Goal: Task Accomplishment & Management: Manage account settings

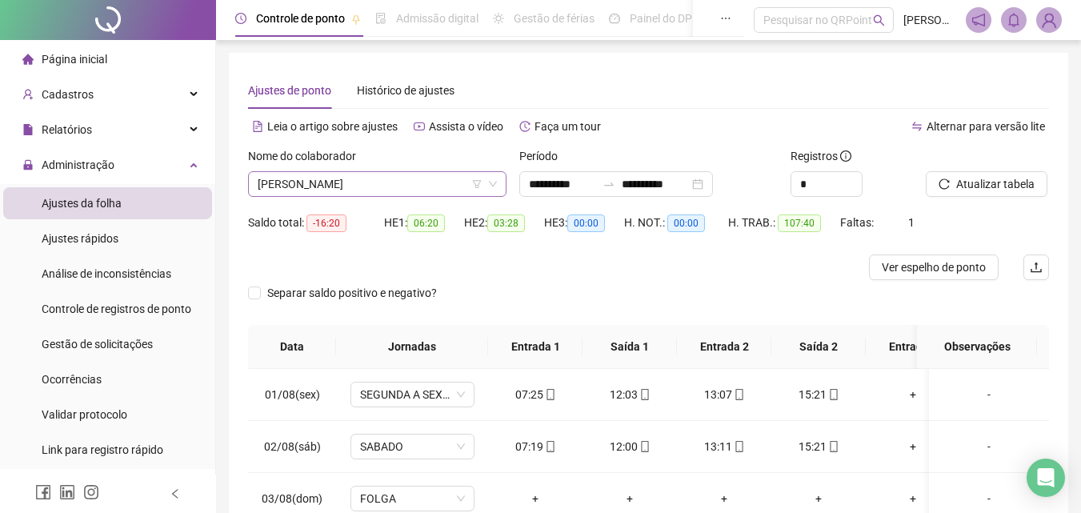
click at [443, 185] on span "[PERSON_NAME]" at bounding box center [377, 184] width 239 height 24
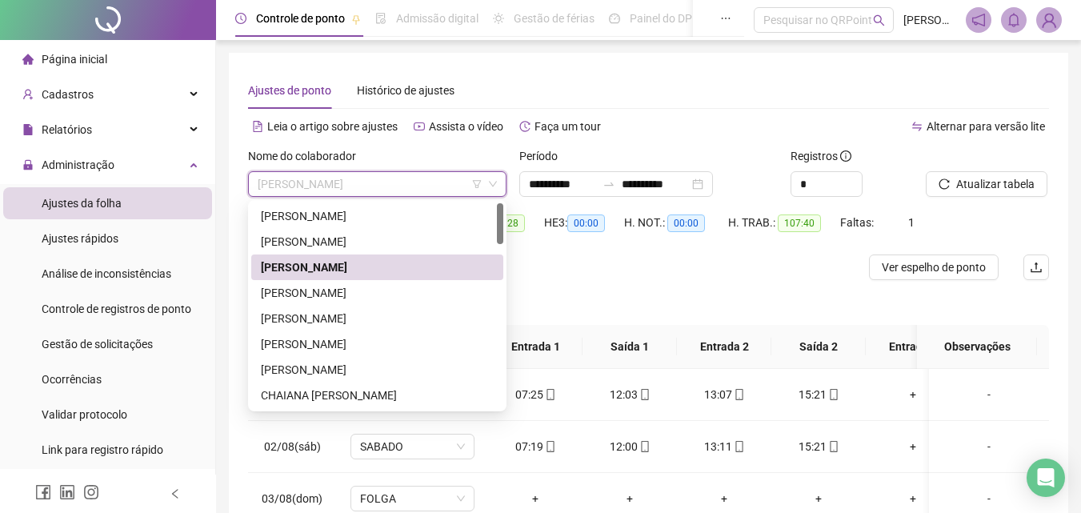
click at [443, 185] on span "[PERSON_NAME]" at bounding box center [377, 184] width 239 height 24
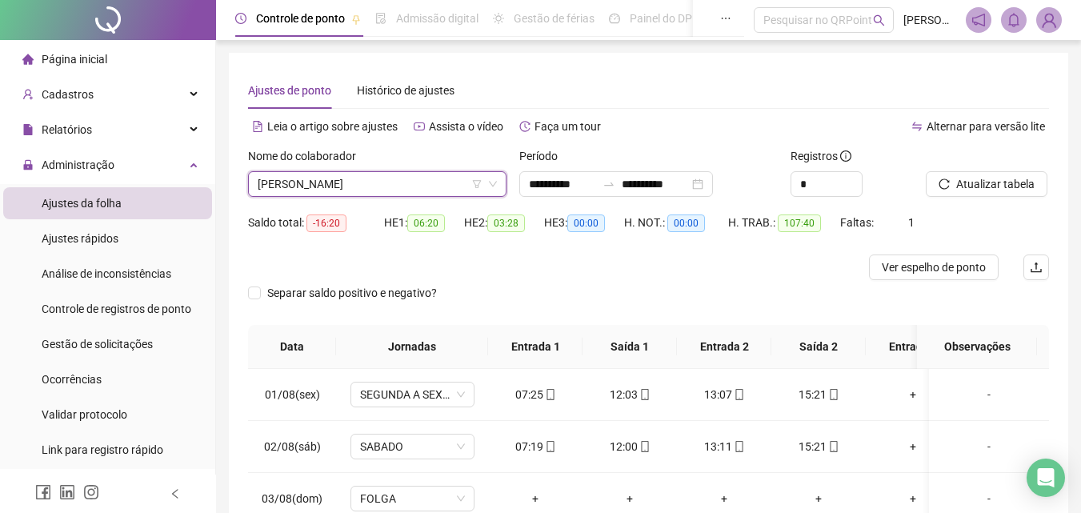
click at [424, 176] on span "[PERSON_NAME]" at bounding box center [377, 184] width 239 height 24
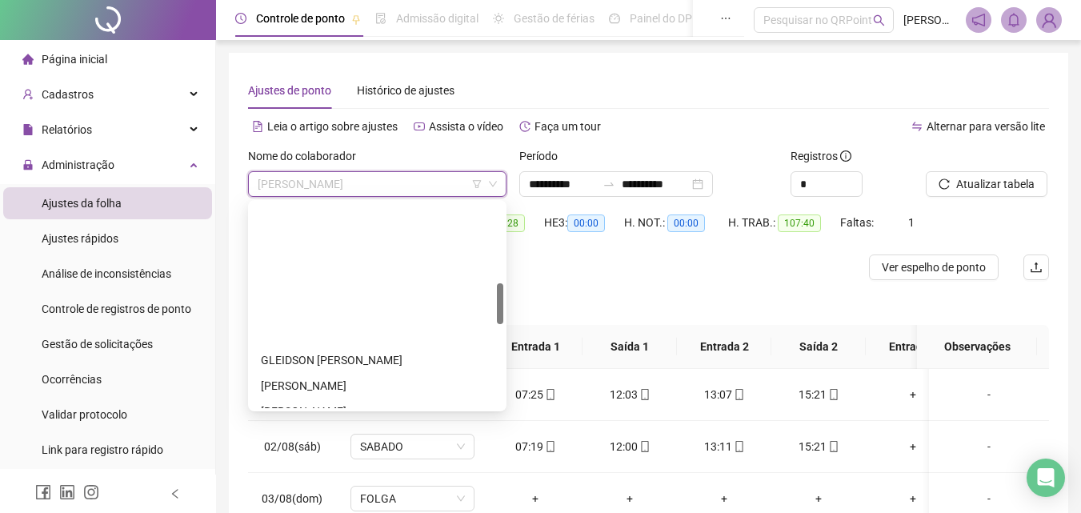
scroll to position [400, 0]
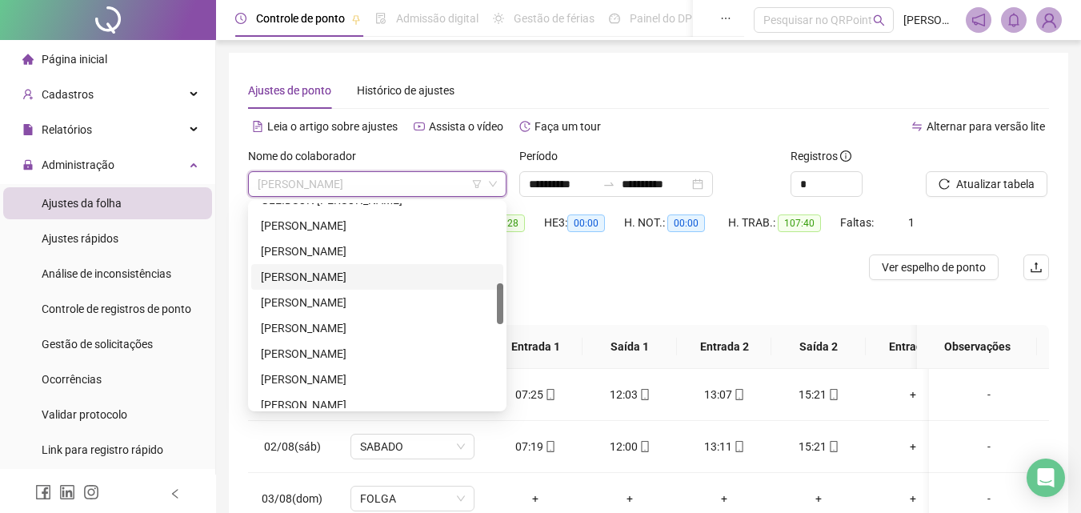
click at [358, 273] on div "[PERSON_NAME]" at bounding box center [377, 277] width 233 height 18
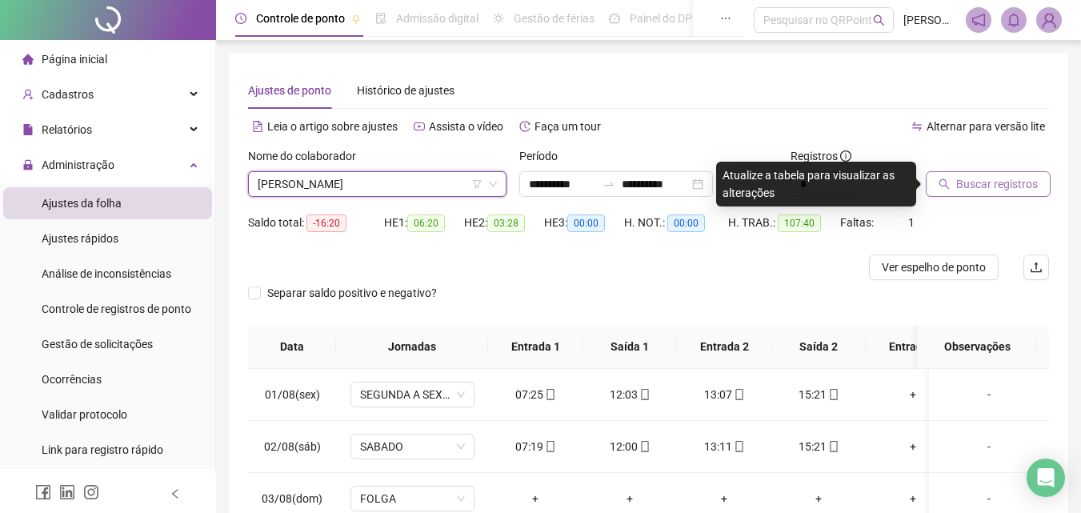
click at [990, 190] on span "Buscar registros" at bounding box center [997, 184] width 82 height 18
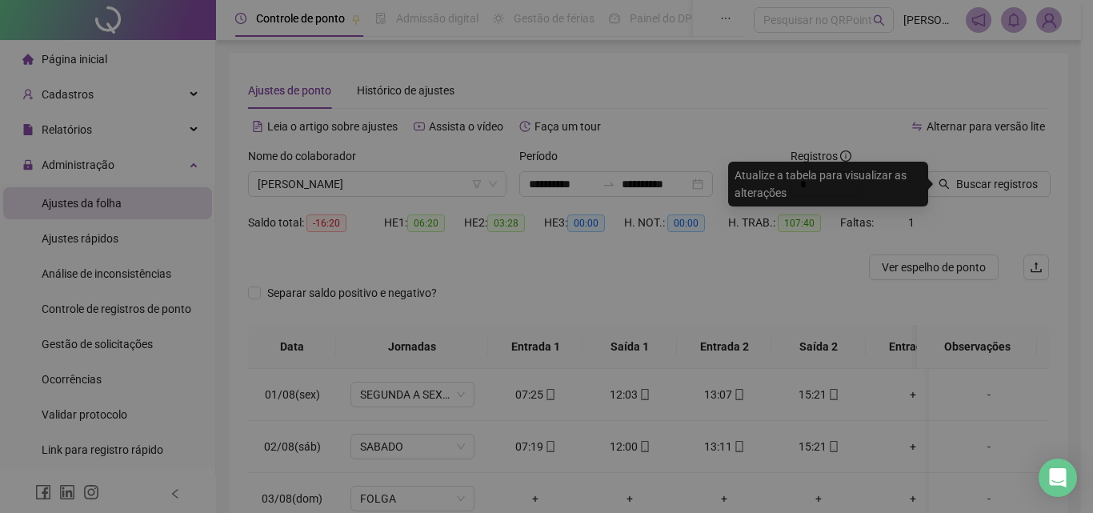
click at [989, 190] on div "Buscando registros Os registros de ponto estão sendo buscados... OK" at bounding box center [546, 256] width 1093 height 513
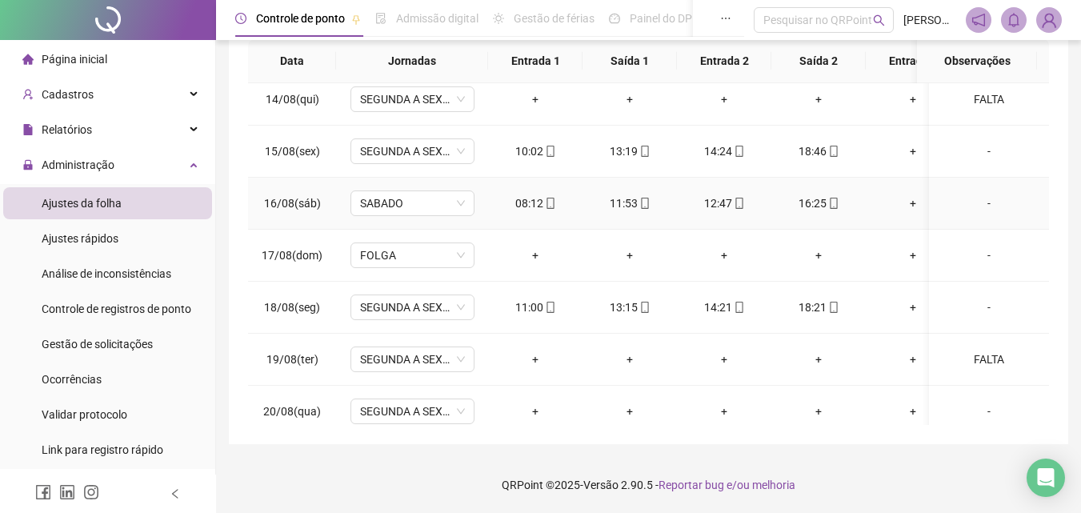
scroll to position [710, 0]
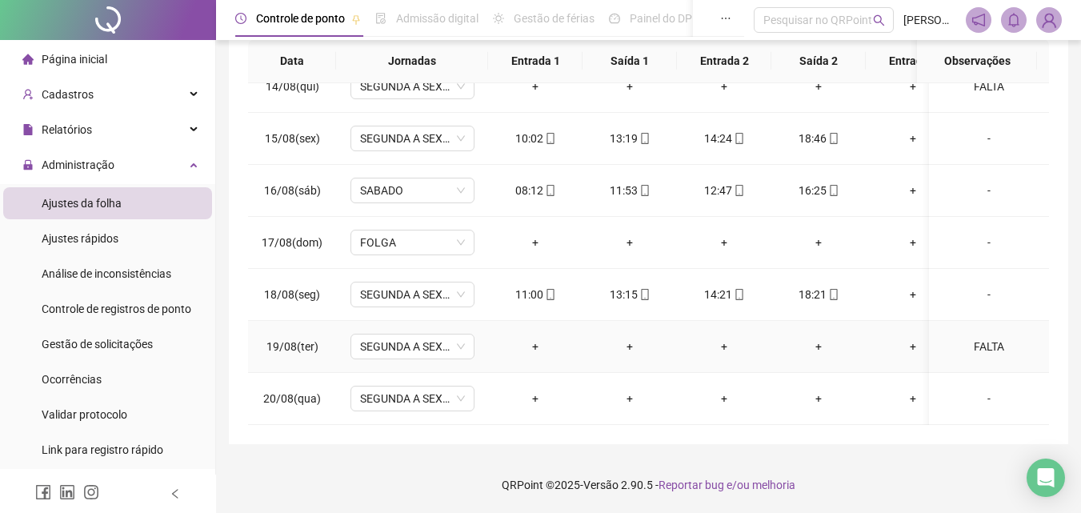
click at [966, 338] on div "FALTA" at bounding box center [988, 347] width 94 height 18
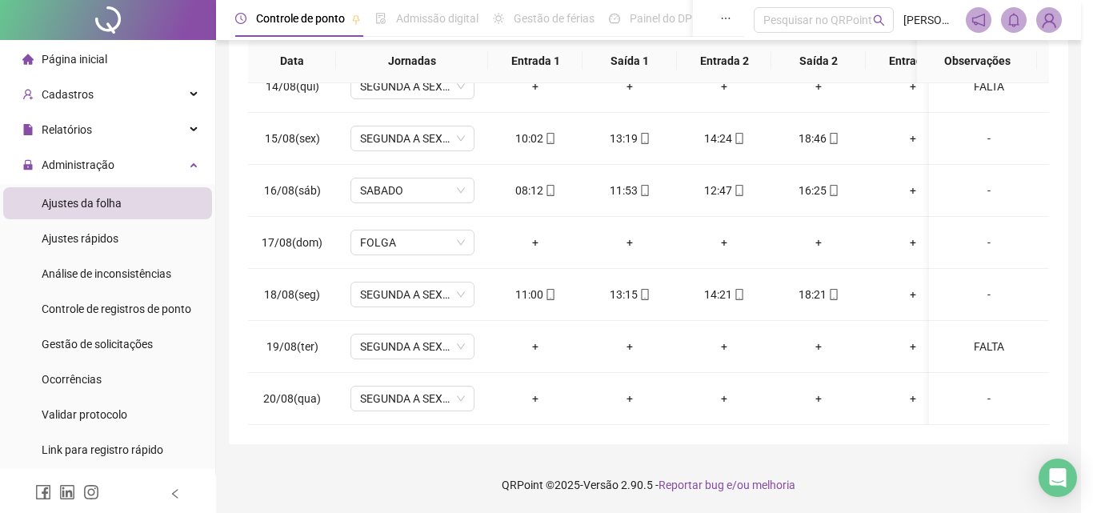
type textarea "*****"
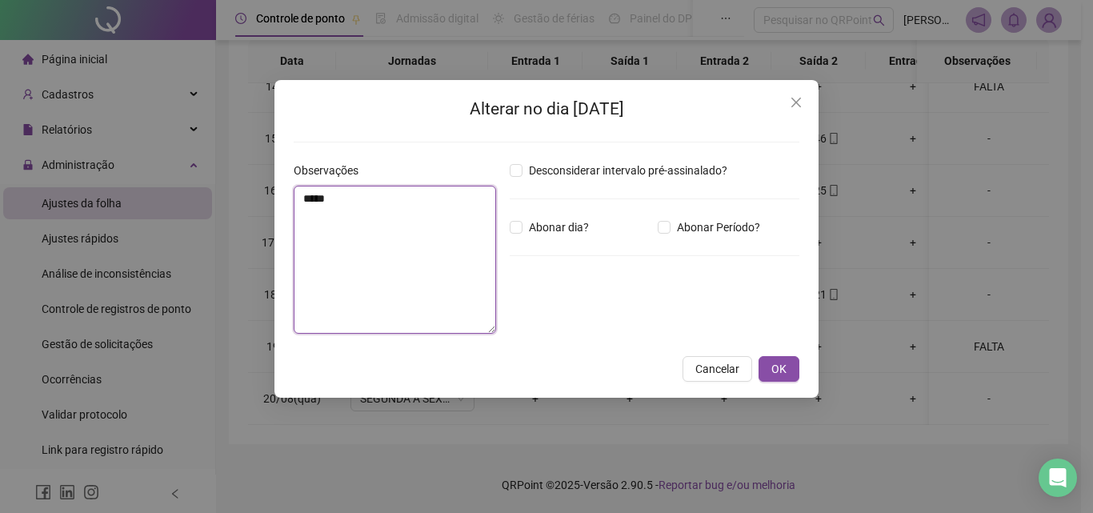
drag, startPoint x: 298, startPoint y: 206, endPoint x: 229, endPoint y: 208, distance: 69.6
click at [229, 208] on div "Alterar no dia [DATE] Observações ***** Desconsiderar intervalo pré-assinalado?…" at bounding box center [546, 256] width 1093 height 513
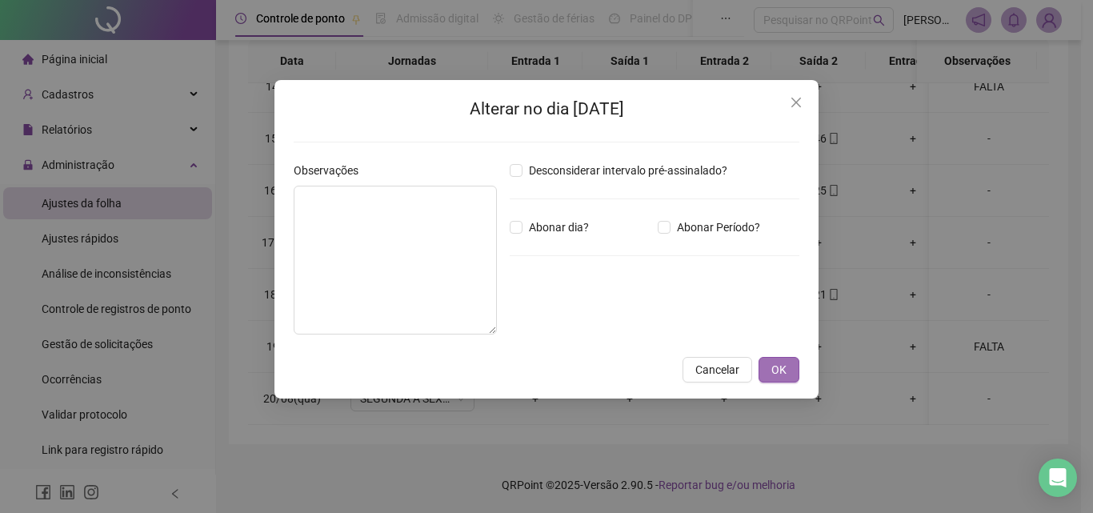
click at [778, 365] on span "OK" at bounding box center [778, 370] width 15 height 18
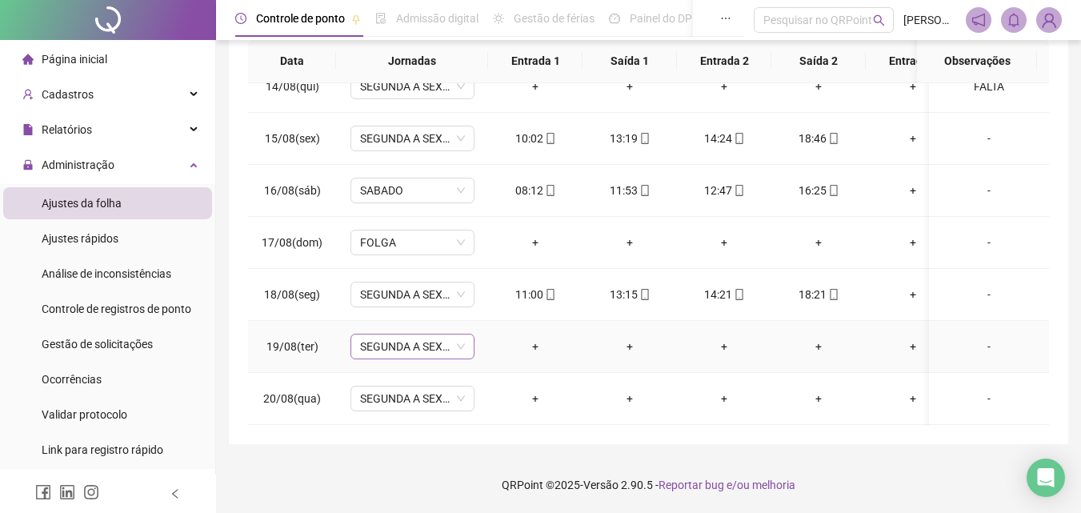
click at [407, 334] on span "SEGUNDA A SEXTA" at bounding box center [412, 346] width 105 height 24
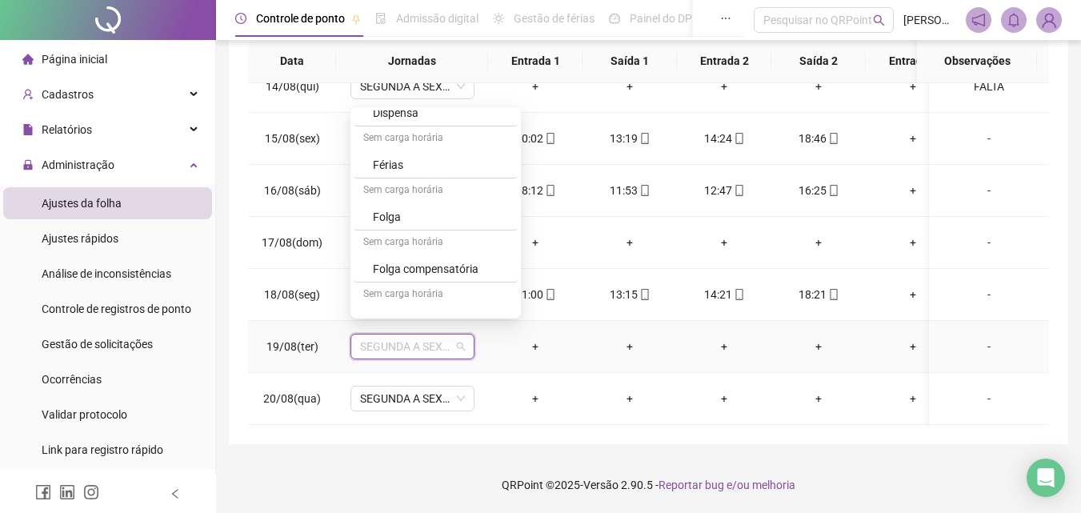
scroll to position [480, 0]
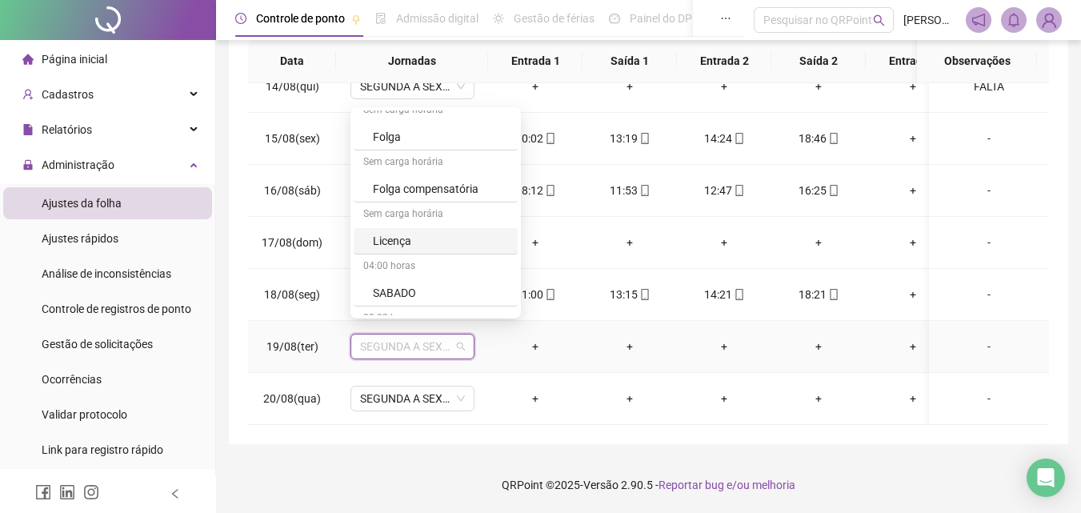
click at [411, 238] on div "Licença" at bounding box center [440, 241] width 135 height 18
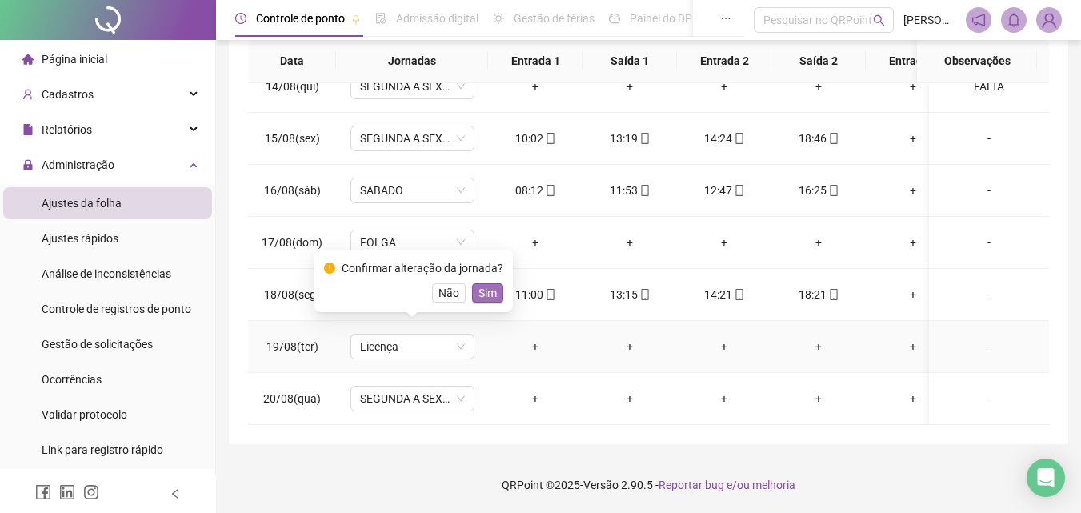
click at [493, 299] on button "Sim" at bounding box center [487, 292] width 31 height 19
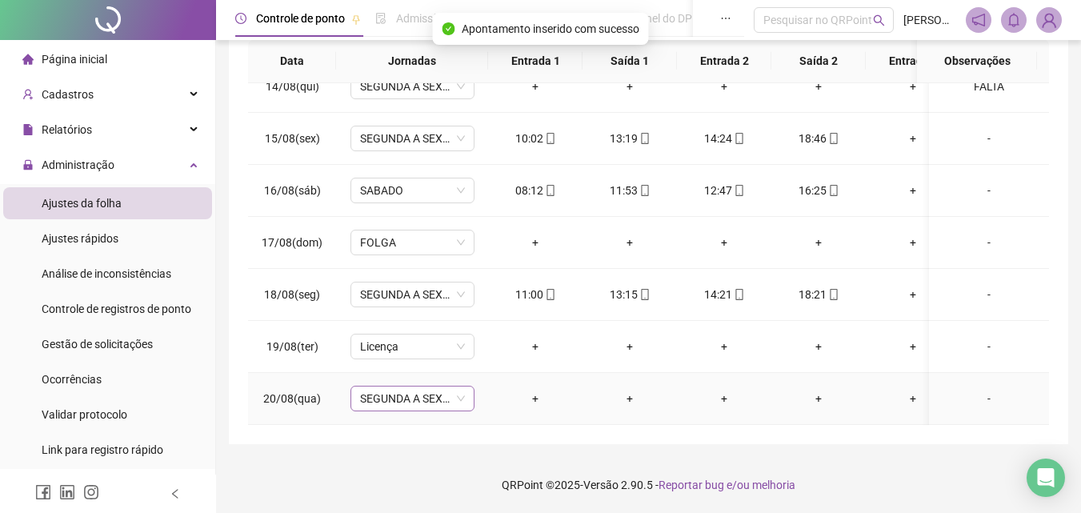
click at [414, 388] on span "SEGUNDA A SEXTA" at bounding box center [412, 398] width 105 height 24
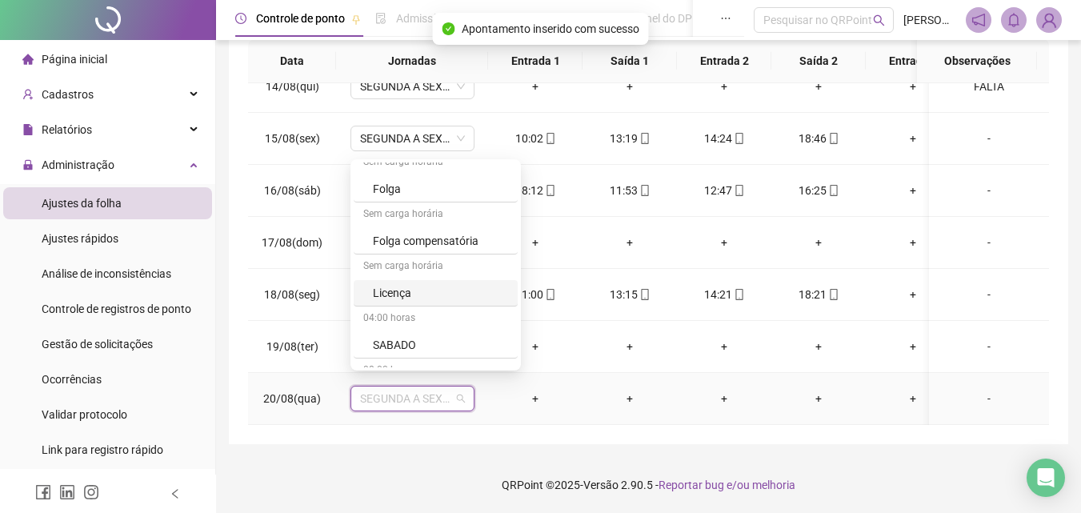
click at [413, 292] on div "Licença" at bounding box center [440, 293] width 135 height 18
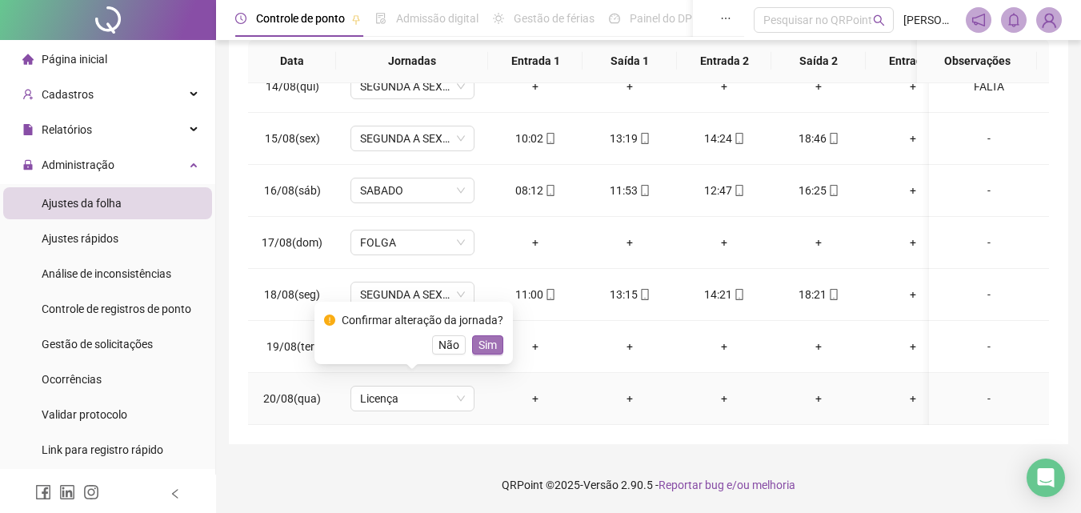
click at [483, 338] on span "Sim" at bounding box center [487, 345] width 18 height 18
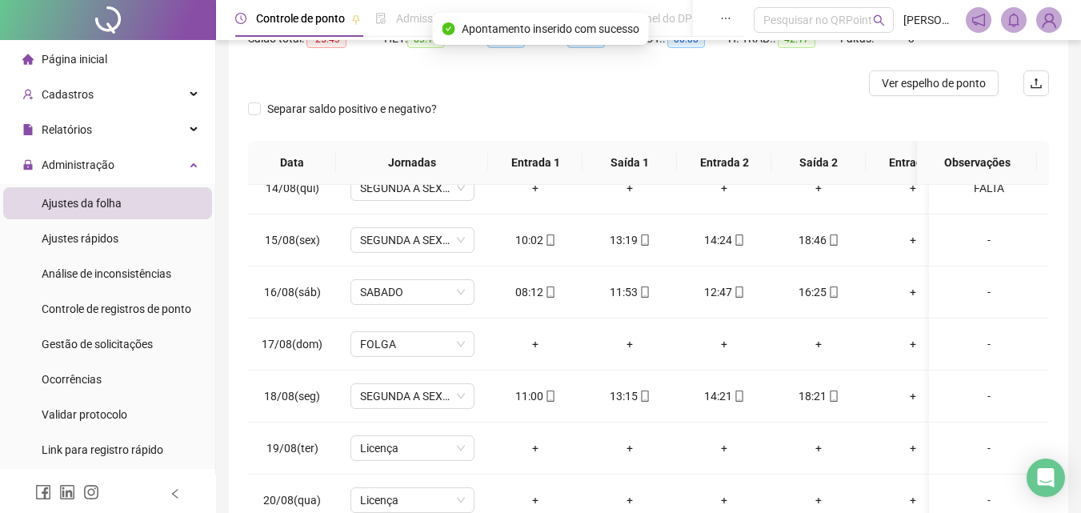
scroll to position [0, 0]
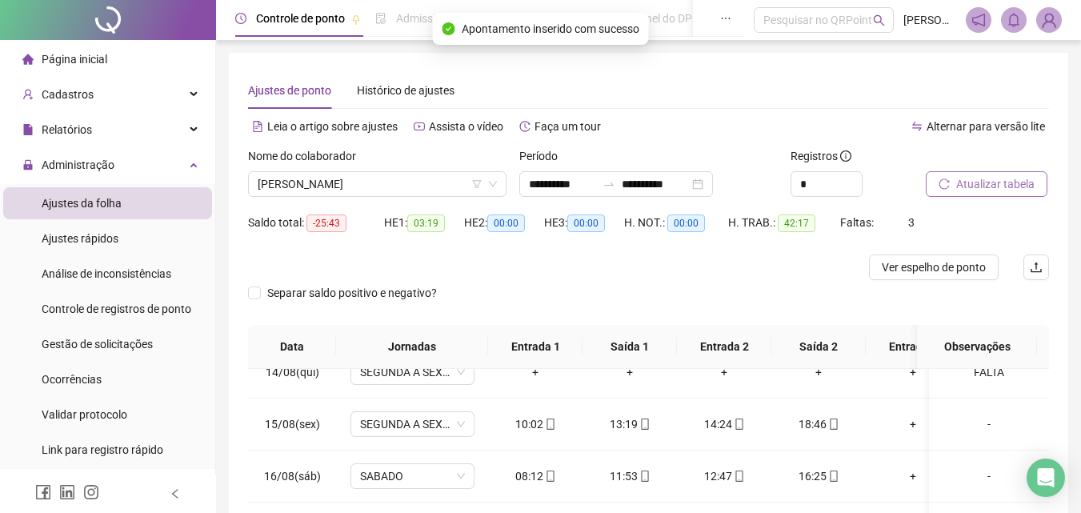
click at [1001, 189] on span "Atualizar tabela" at bounding box center [995, 184] width 78 height 18
click at [410, 184] on span "[PERSON_NAME]" at bounding box center [377, 184] width 239 height 24
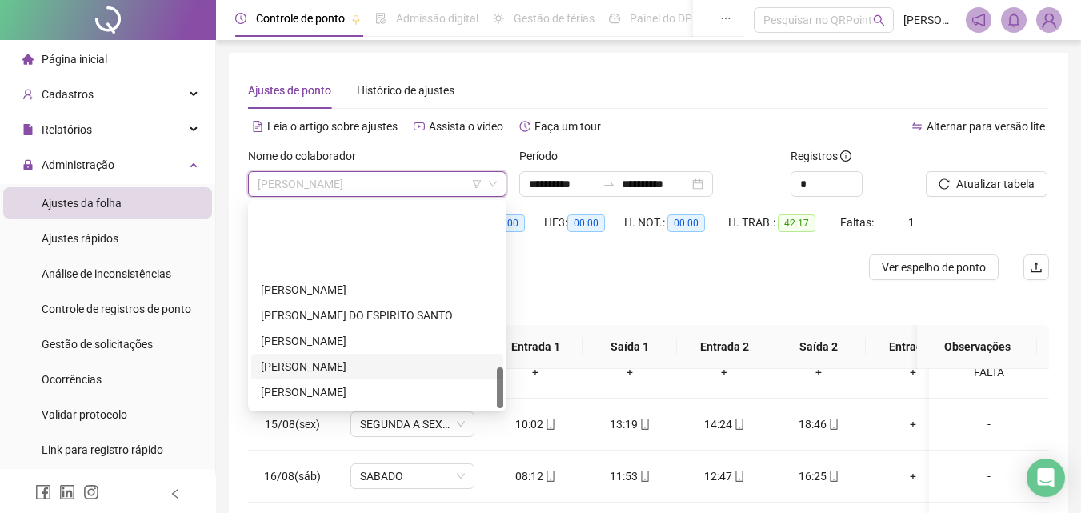
scroll to position [819, 0]
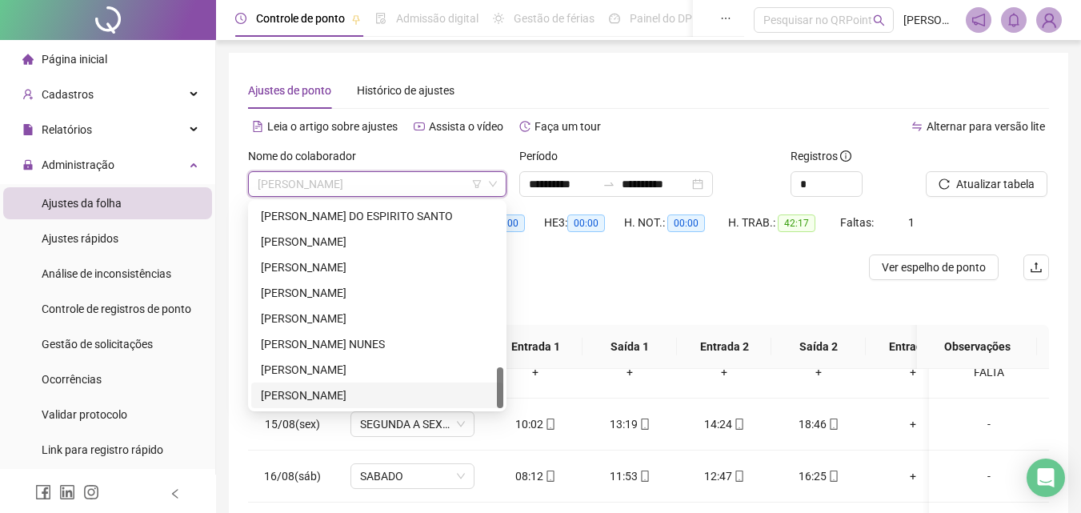
click at [353, 392] on div "[PERSON_NAME]" at bounding box center [377, 395] width 233 height 18
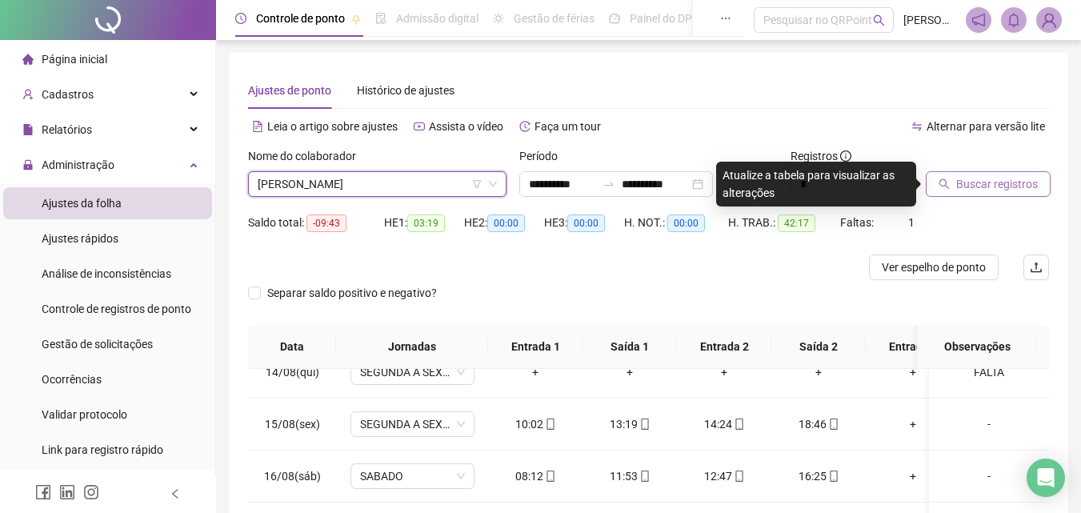
click at [969, 189] on span "Buscar registros" at bounding box center [997, 184] width 82 height 18
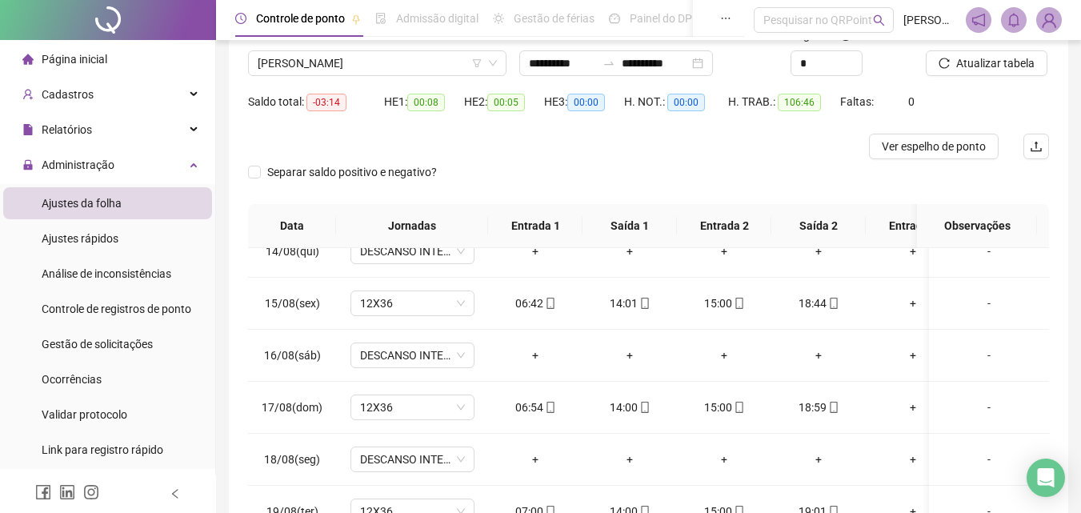
scroll to position [0, 0]
